Goal: Check status: Check status

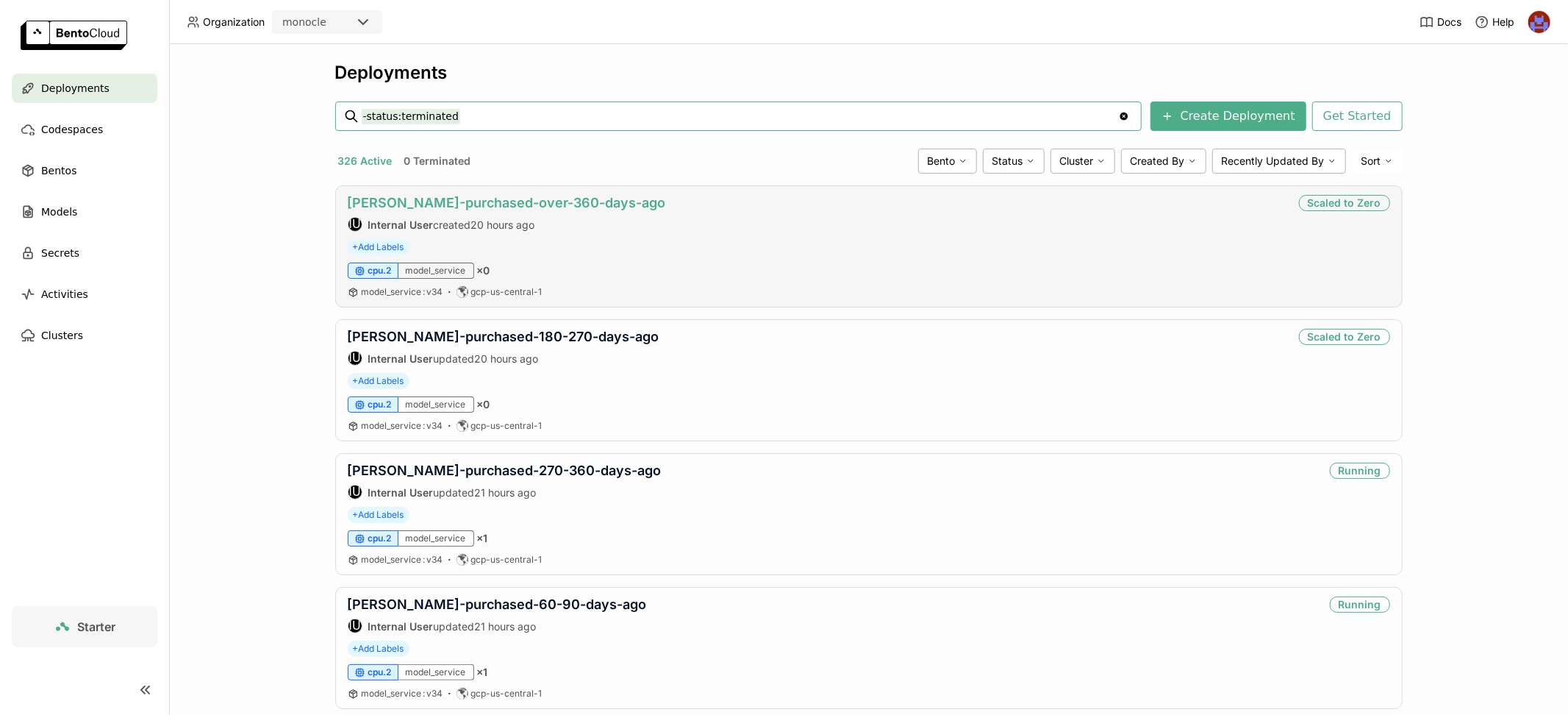
click at [600, 198] on link "[PERSON_NAME]-purchased-over-360-days-ago" at bounding box center [506, 202] width 318 height 16
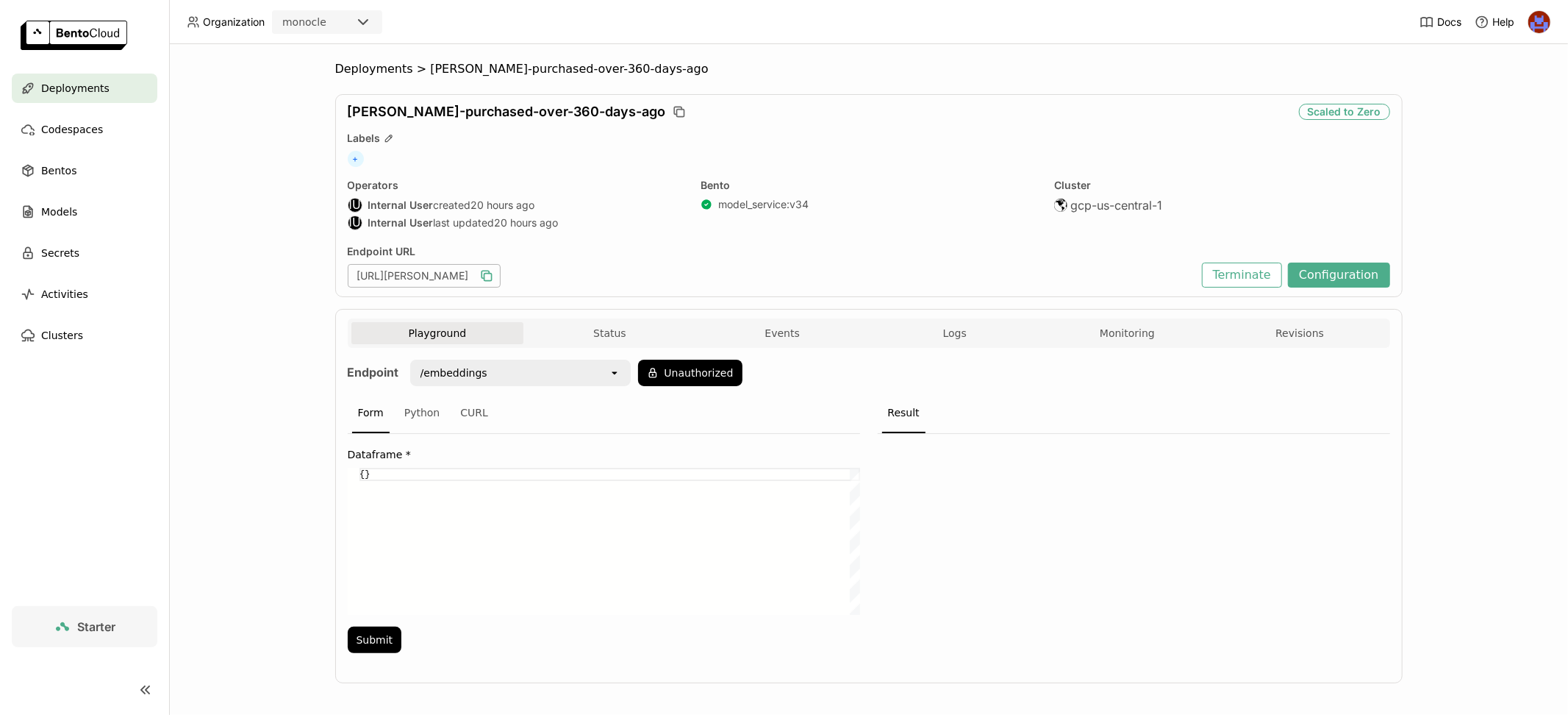
click at [491, 275] on icon "button" at bounding box center [487, 277] width 7 height 7
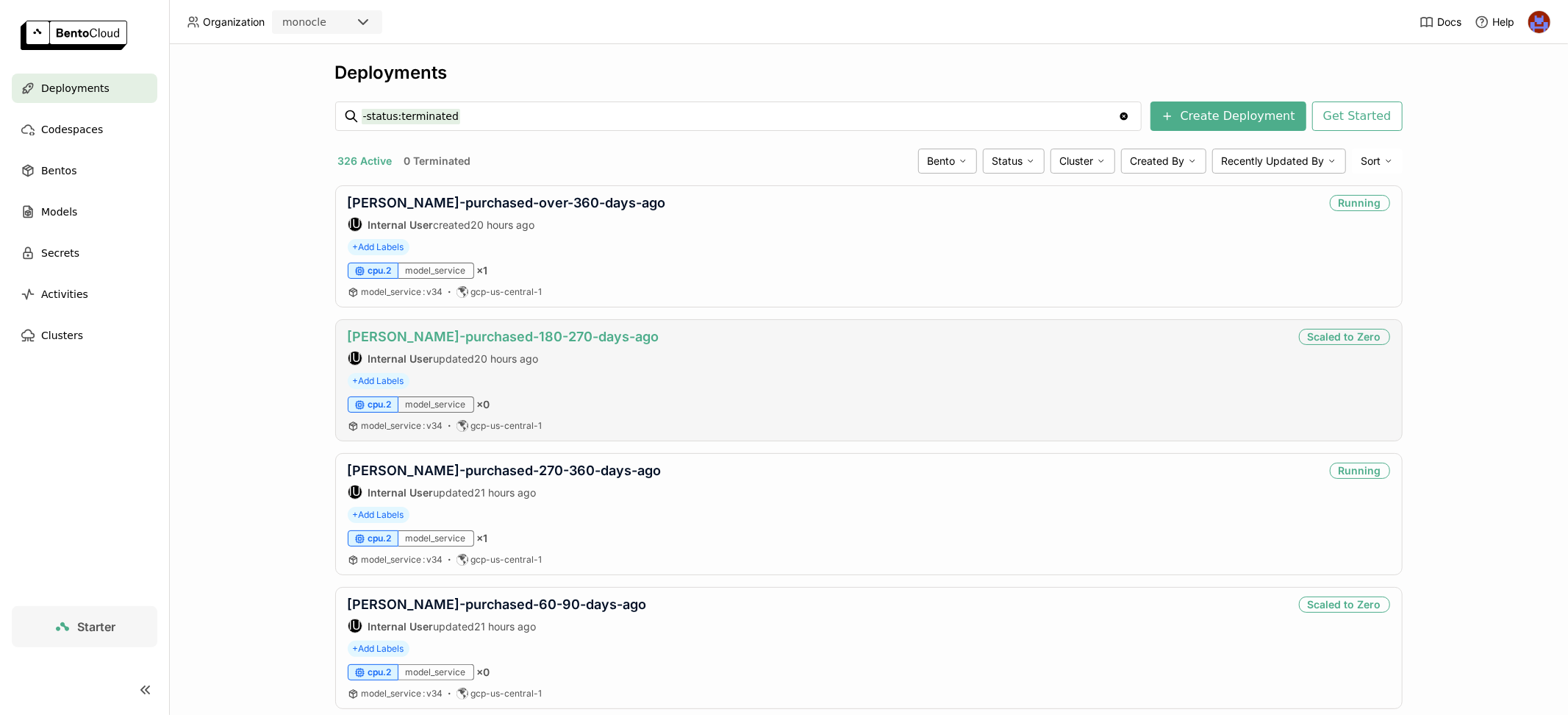
click at [540, 329] on link "[PERSON_NAME]-purchased-180-270-days-ago" at bounding box center [503, 337] width 312 height 16
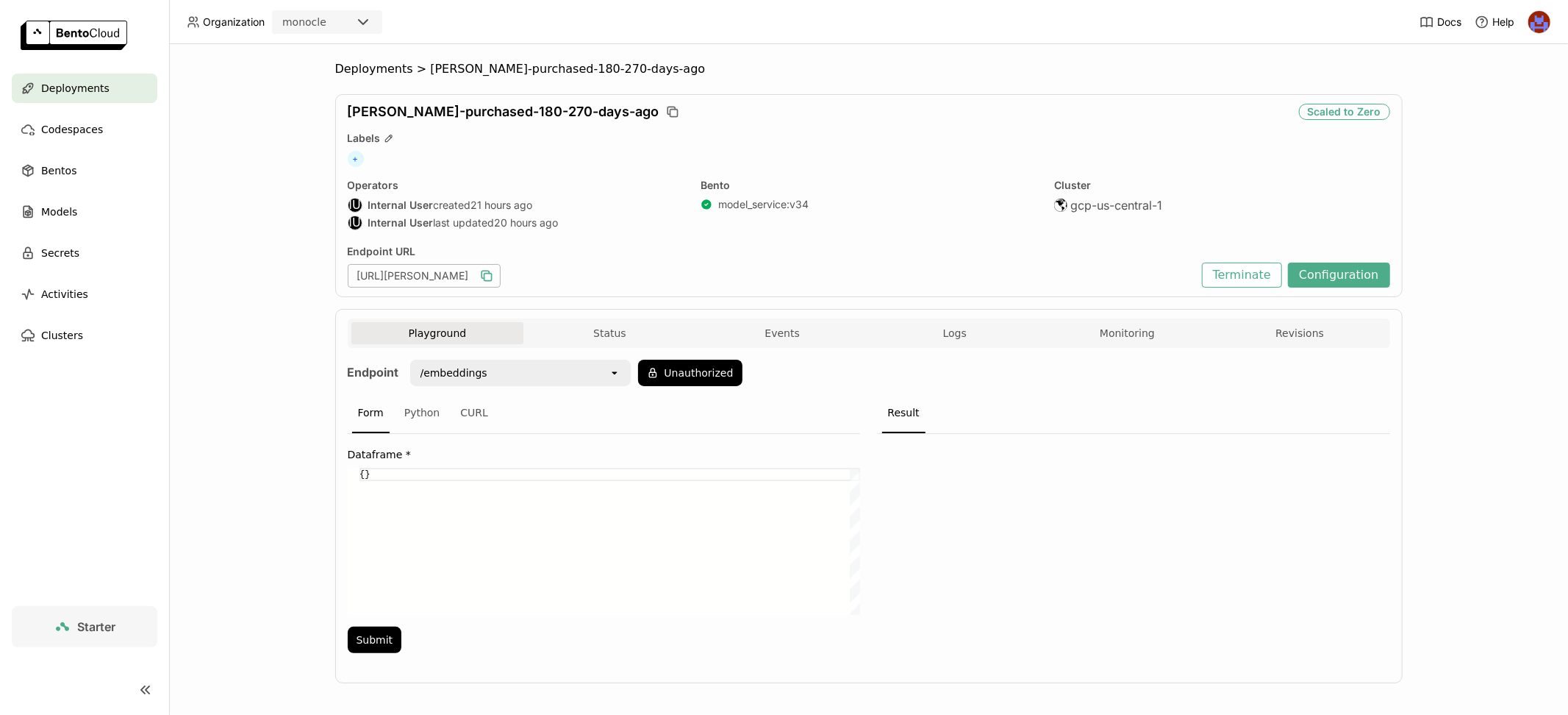
click at [494, 277] on icon "button" at bounding box center [487, 275] width 15 height 15
